Goal: Entertainment & Leisure: Browse casually

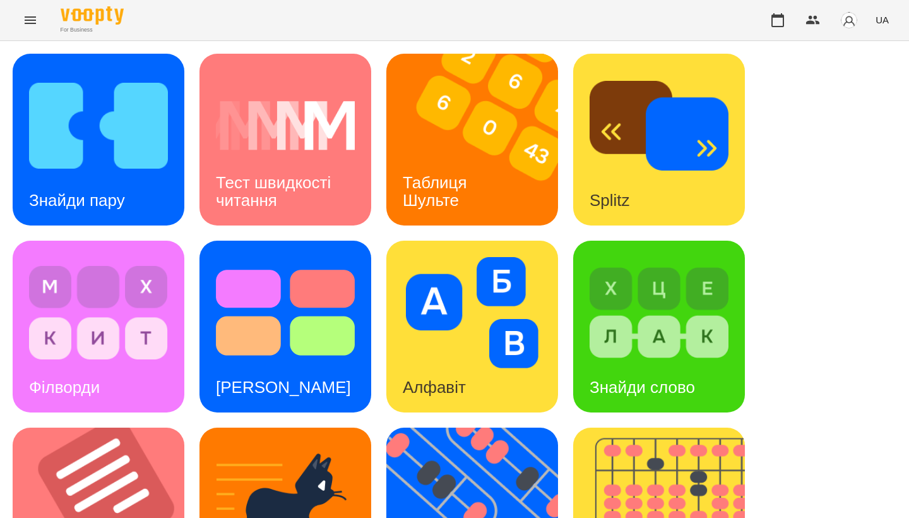
click at [712, 210] on div "Знайди пару Тест швидкості читання Таблиця [PERSON_NAME] Splitz Філворди Тест С…" at bounding box center [455, 513] width 884 height 919
click at [70, 427] on img at bounding box center [106, 513] width 187 height 172
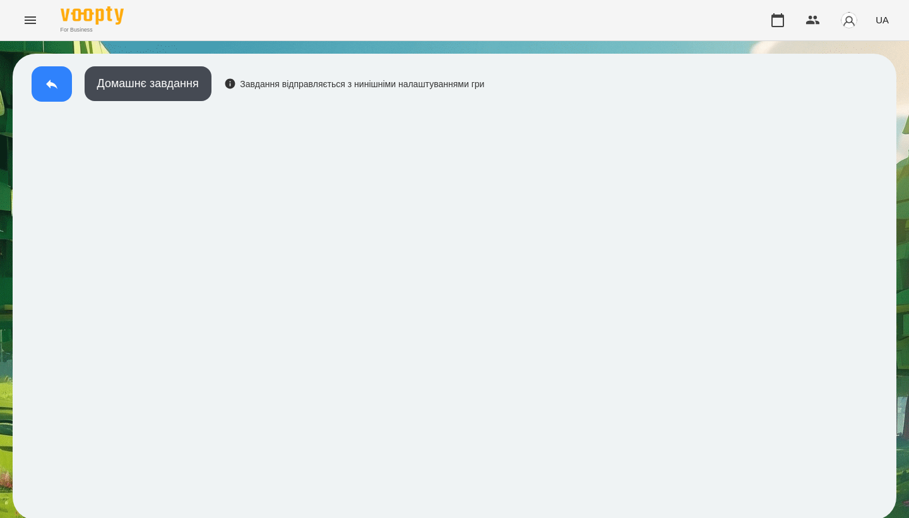
click at [59, 85] on button at bounding box center [52, 83] width 40 height 35
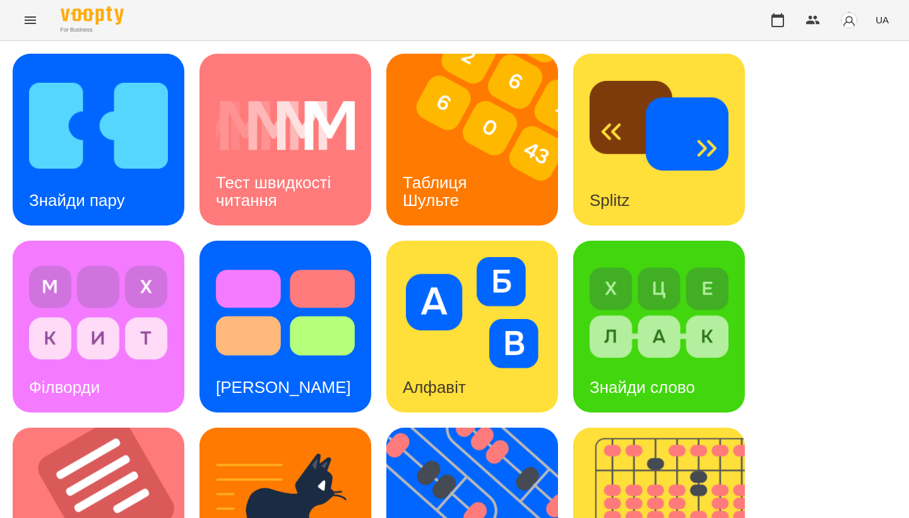
click at [148, 194] on div "Знайди пару" at bounding box center [99, 140] width 172 height 172
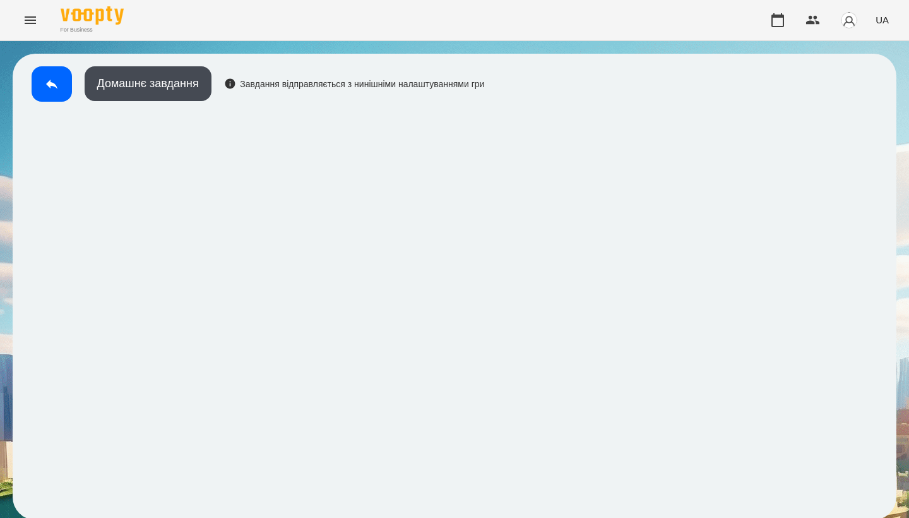
scroll to position [2, 0]
click at [51, 76] on icon at bounding box center [51, 83] width 15 height 15
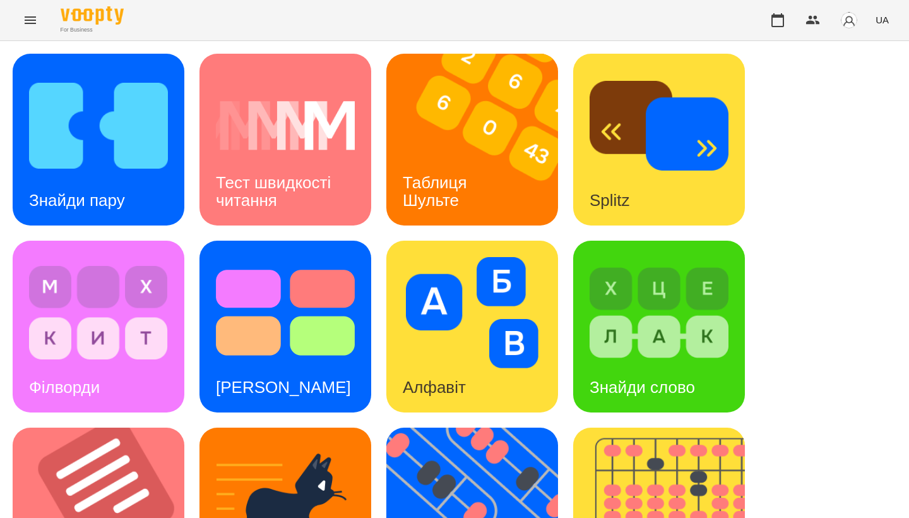
click at [462, 110] on img at bounding box center [479, 140] width 187 height 172
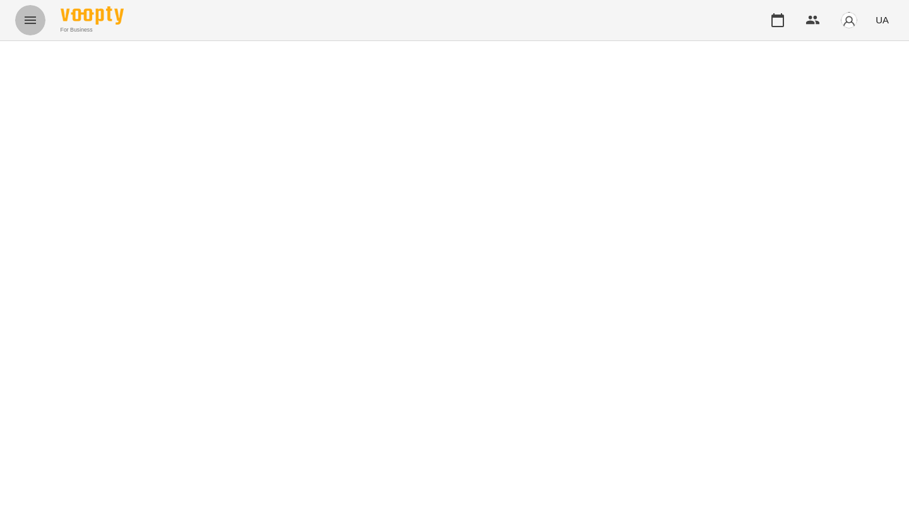
click at [32, 25] on icon "Menu" at bounding box center [30, 20] width 15 height 15
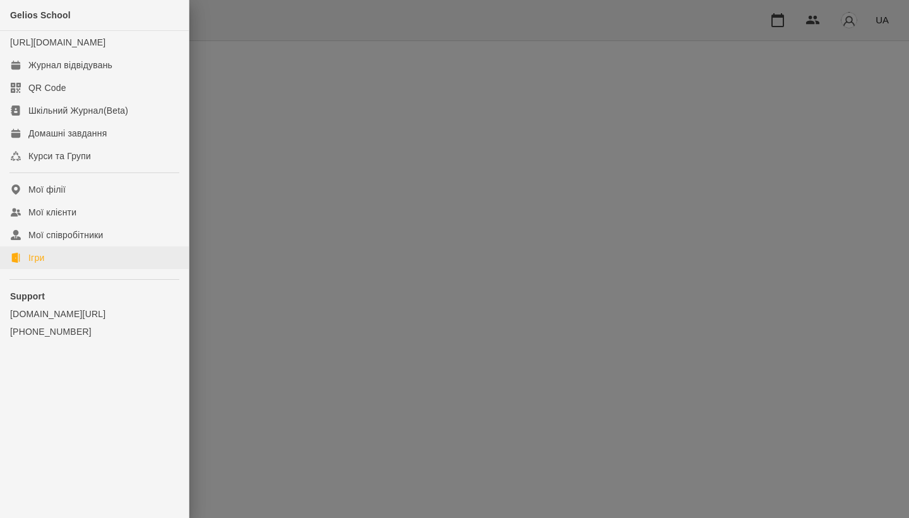
click at [59, 269] on link "Ігри" at bounding box center [94, 257] width 189 height 23
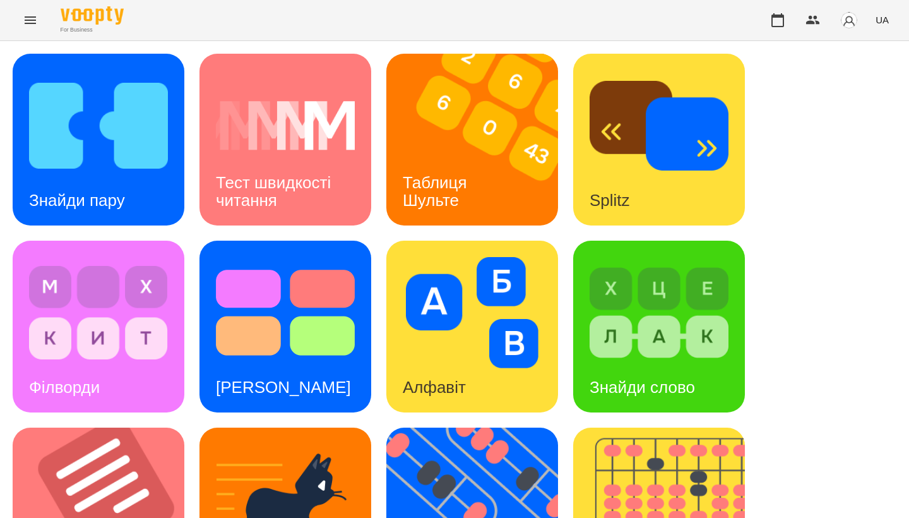
click at [455, 183] on h3 "Таблиця Шульте" at bounding box center [437, 191] width 69 height 36
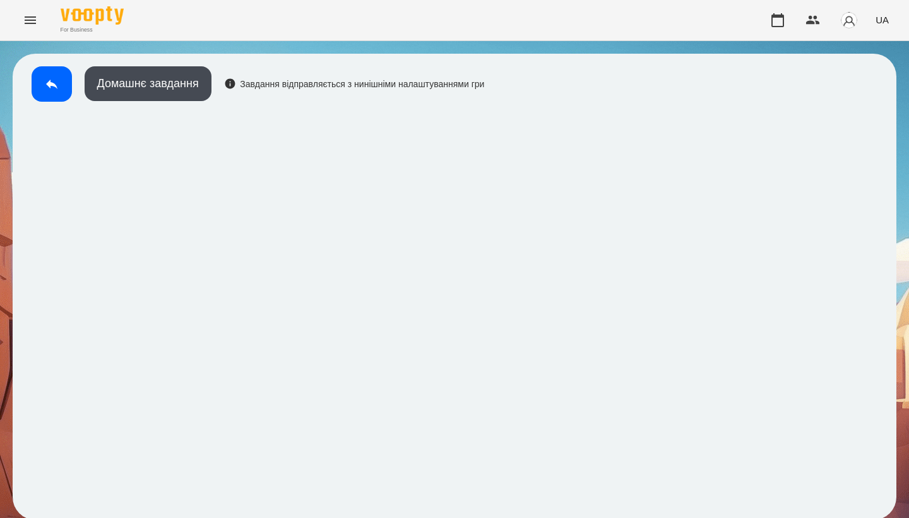
scroll to position [2, 0]
click at [53, 93] on button at bounding box center [52, 83] width 40 height 35
